Goal: Task Accomplishment & Management: Use online tool/utility

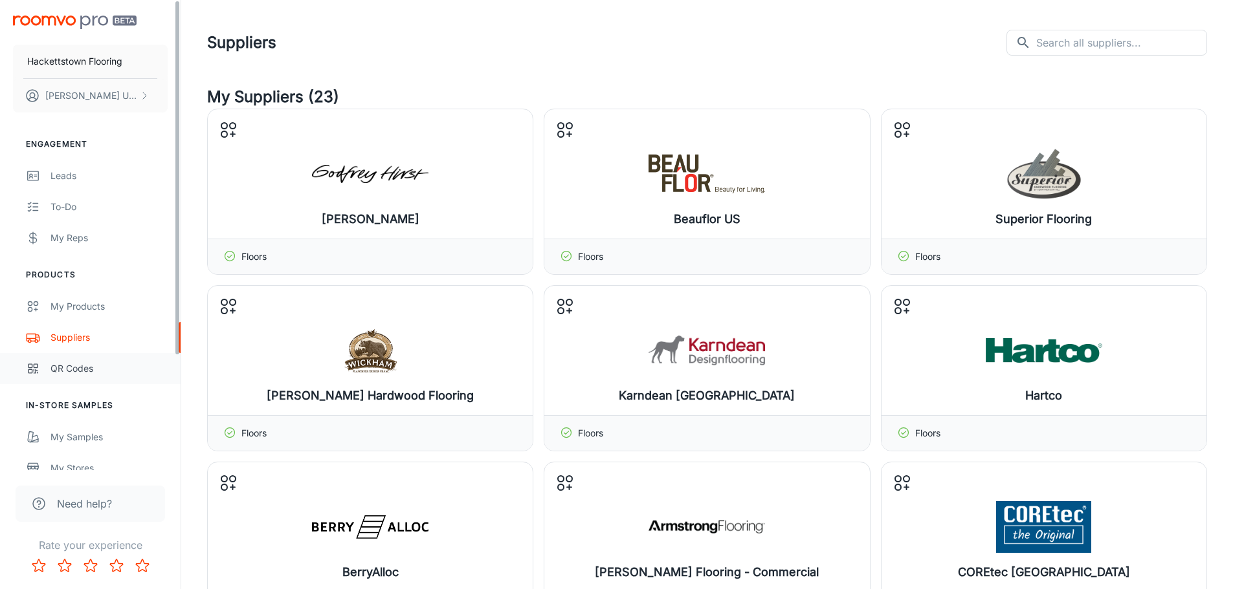
click at [78, 357] on link "QR Codes" at bounding box center [90, 368] width 181 height 31
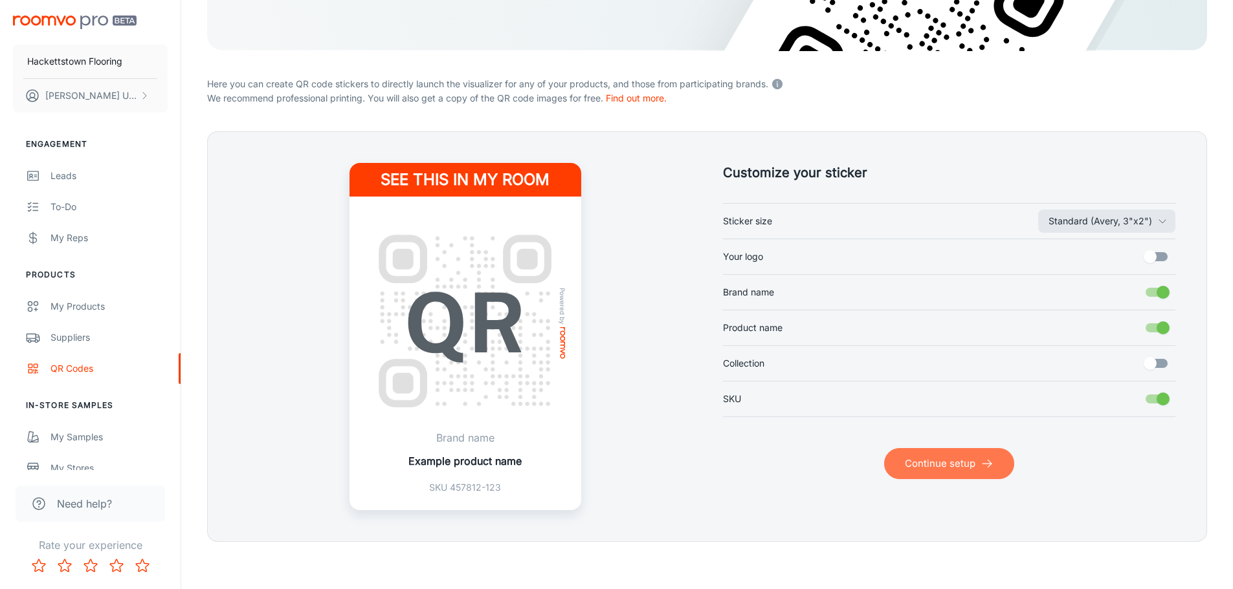
click at [942, 455] on button "Continue setup" at bounding box center [949, 463] width 130 height 31
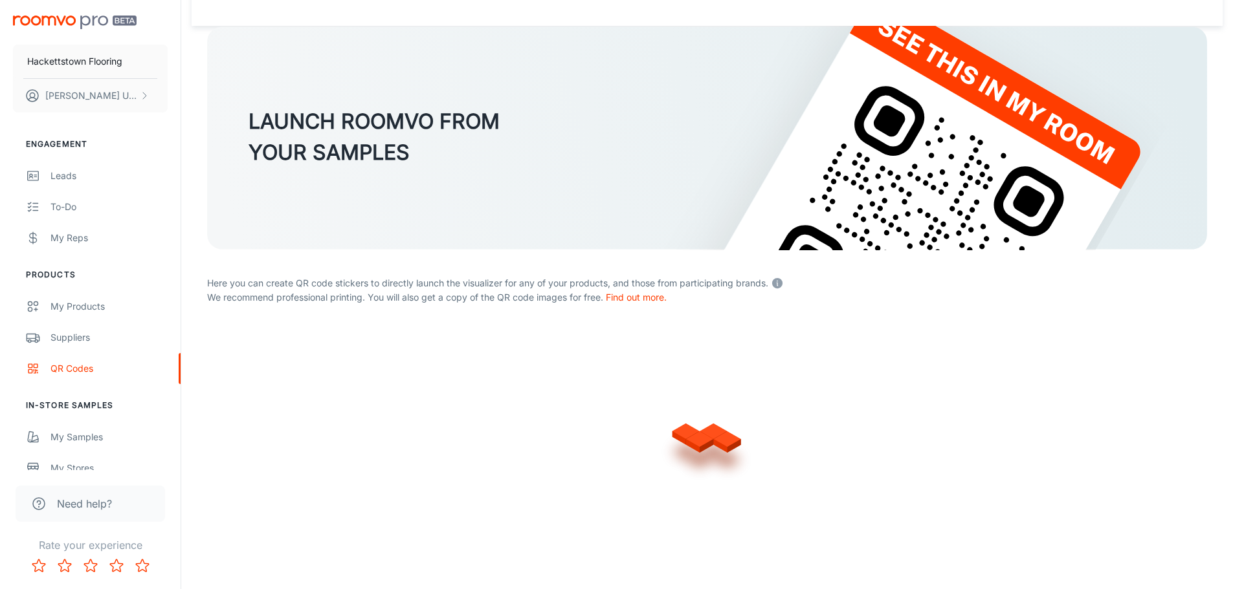
scroll to position [259, 0]
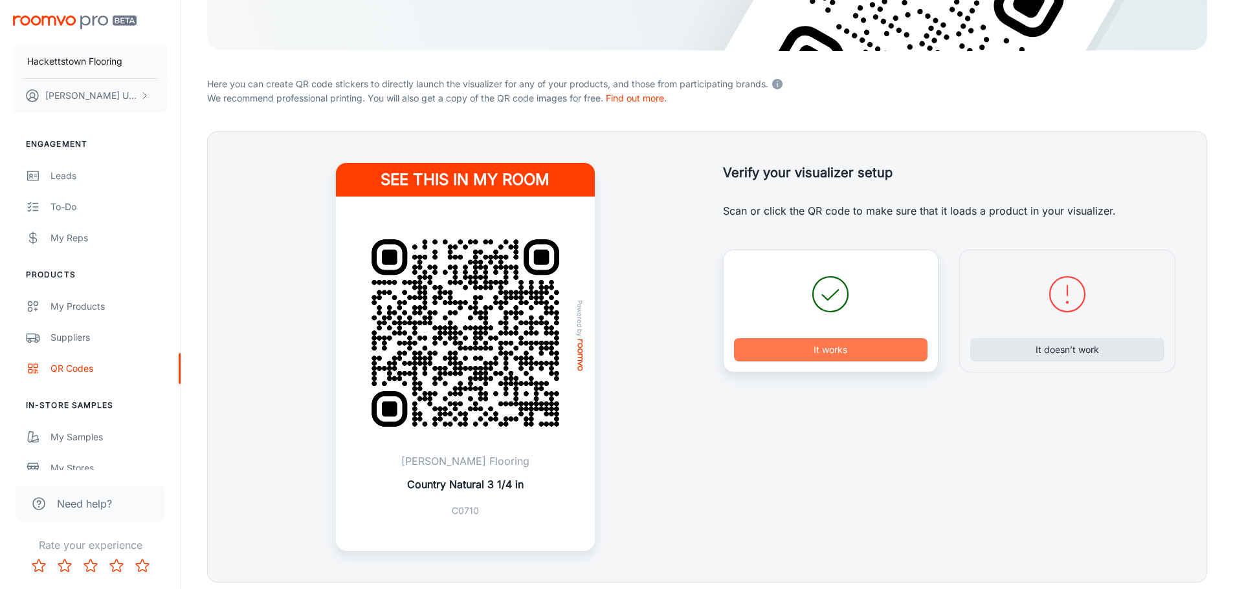
click at [867, 355] on button "It works" at bounding box center [831, 349] width 194 height 23
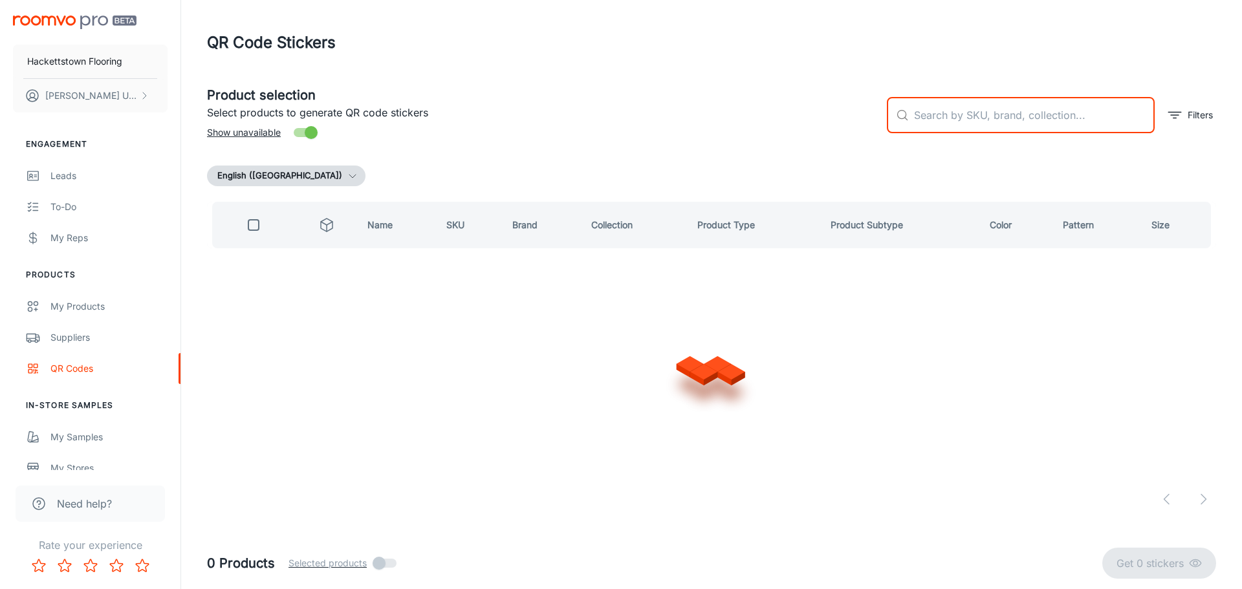
click at [969, 116] on input "text" at bounding box center [1034, 115] width 241 height 36
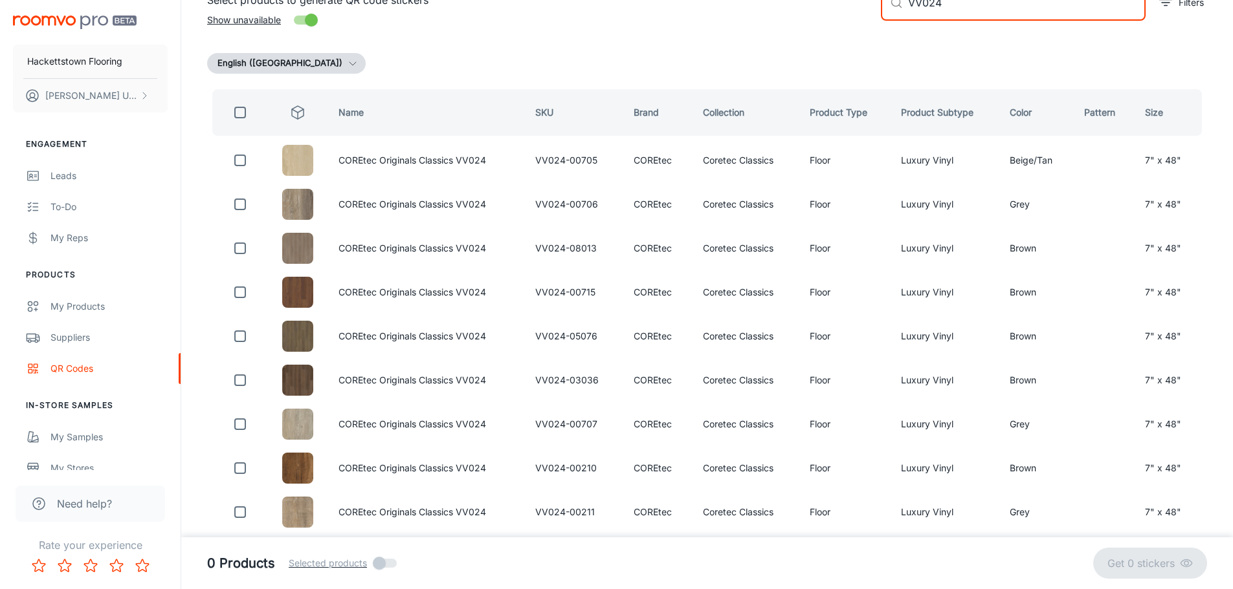
scroll to position [118, 0]
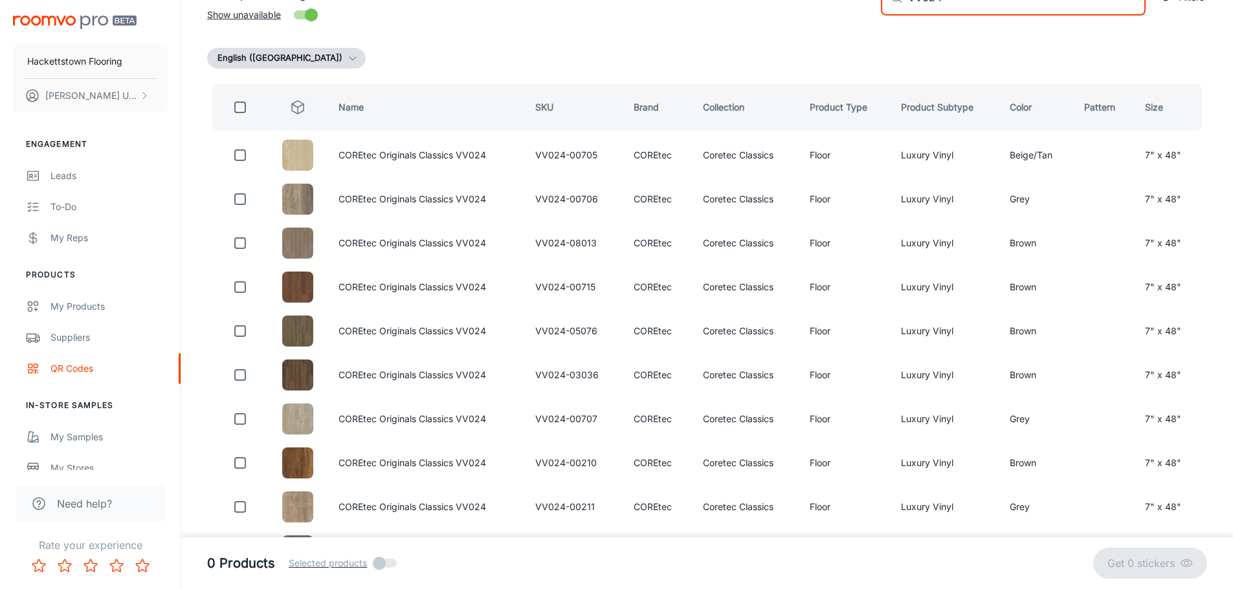
type input "VV024"
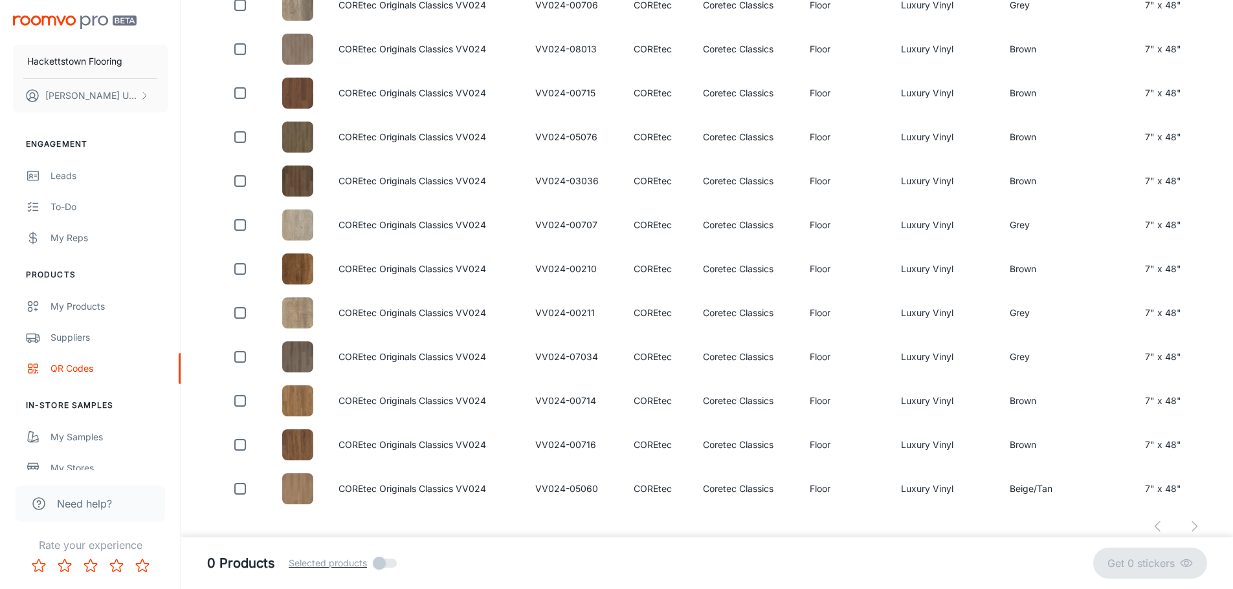
scroll to position [324, 0]
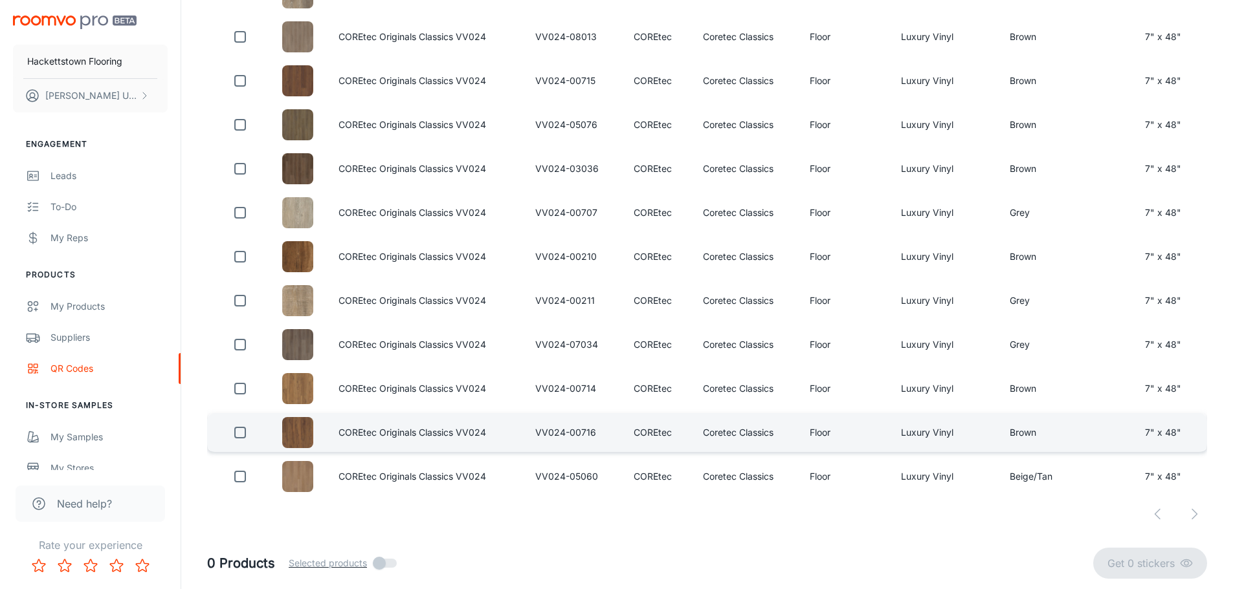
click at [232, 435] on input "checkbox" at bounding box center [240, 433] width 26 height 26
checkbox input "true"
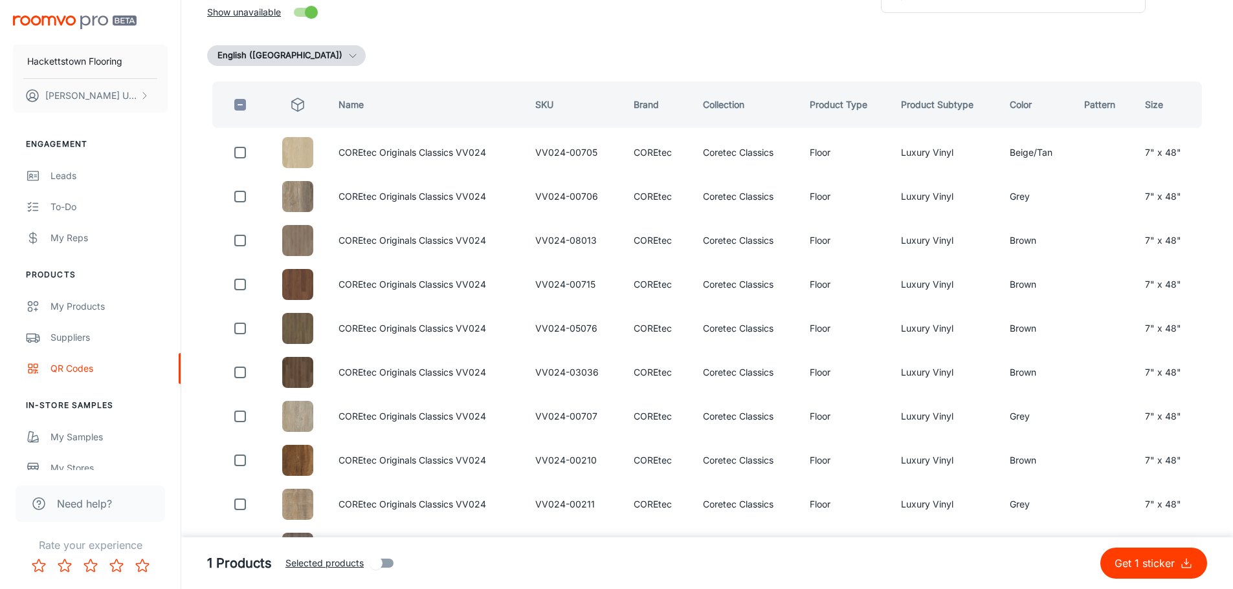
scroll to position [113, 0]
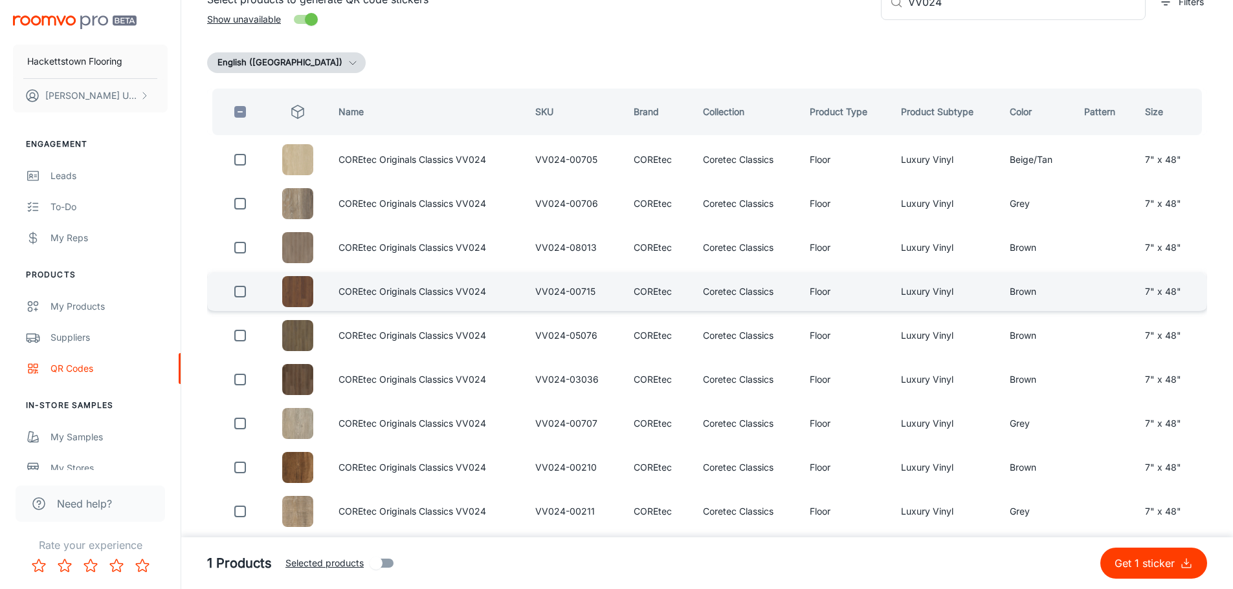
click at [245, 294] on input "checkbox" at bounding box center [240, 292] width 26 height 26
click at [1150, 559] on p "Get 2 stickers" at bounding box center [1143, 564] width 72 height 16
checkbox input "false"
